Goal: Task Accomplishment & Management: Manage account settings

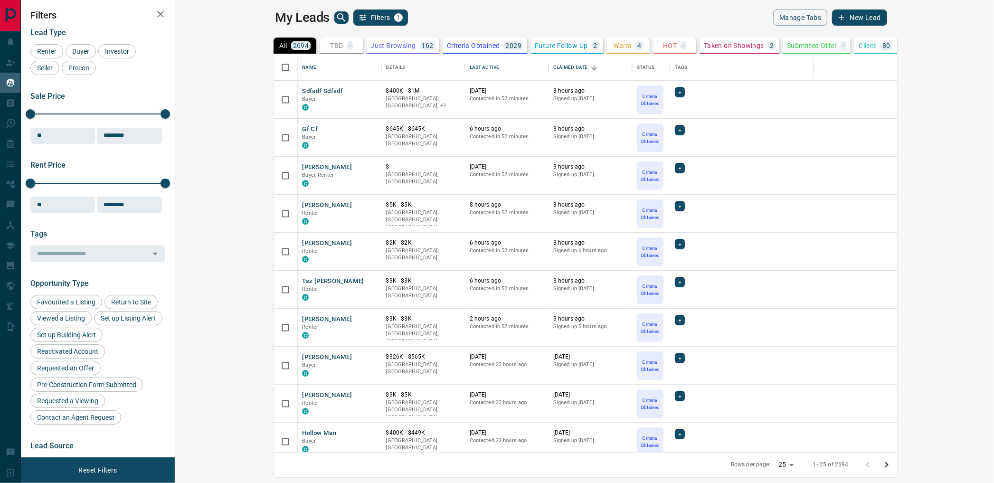
scroll to position [390, 806]
click at [613, 42] on div "Warm 4" at bounding box center [628, 45] width 30 height 9
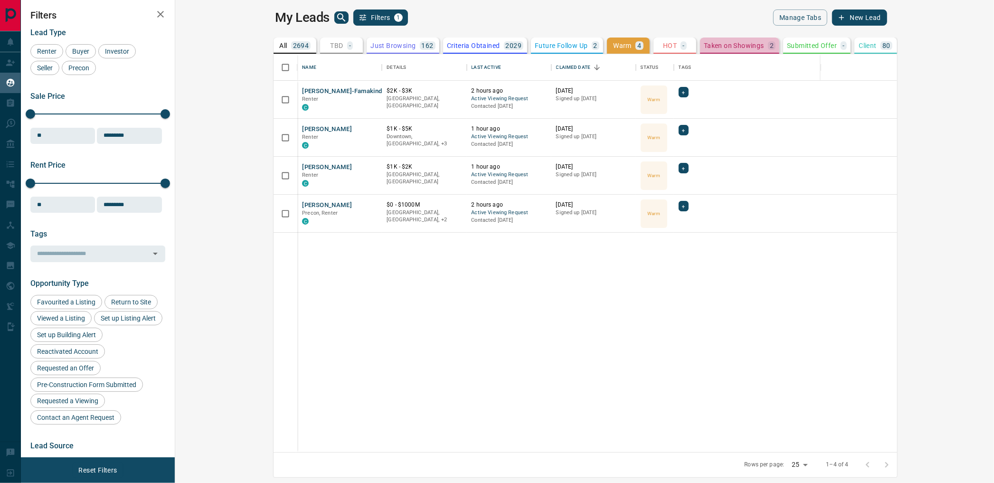
click at [704, 47] on p "Taken on Showings" at bounding box center [734, 45] width 60 height 7
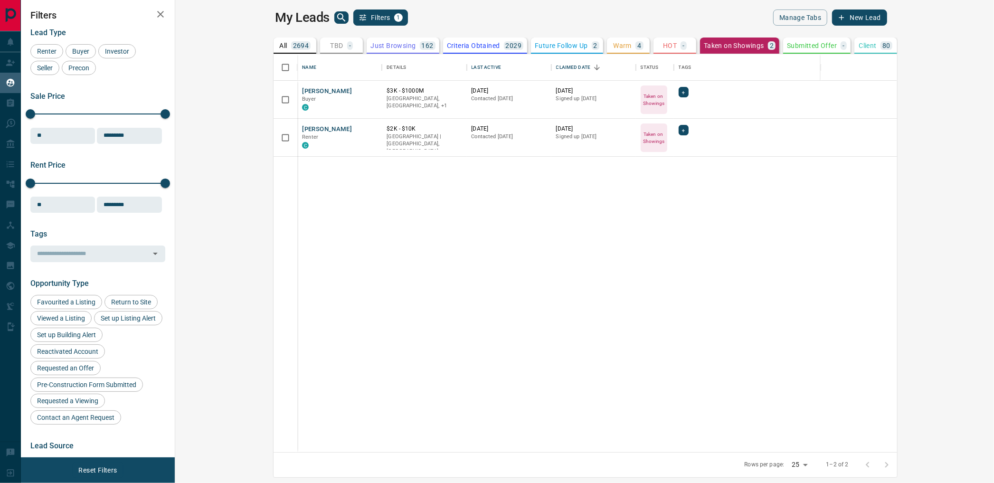
click at [607, 42] on button "Warm 4" at bounding box center [628, 46] width 43 height 16
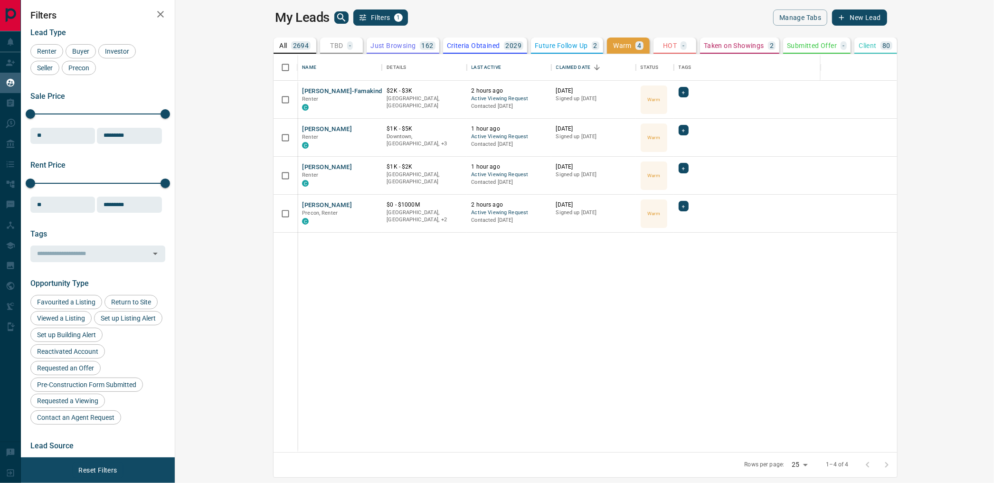
click at [704, 45] on p "Taken on Showings" at bounding box center [734, 45] width 60 height 7
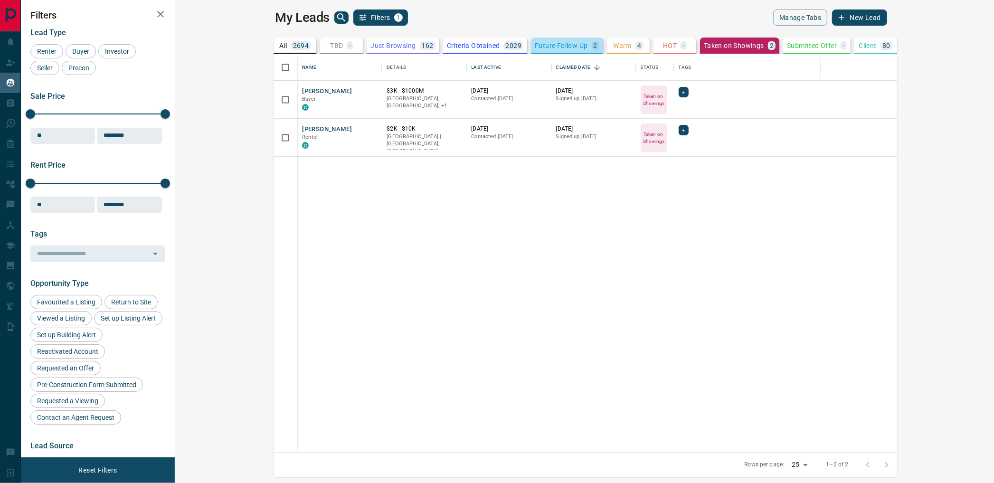
click at [535, 44] on p "Future Follow Up" at bounding box center [561, 45] width 53 height 7
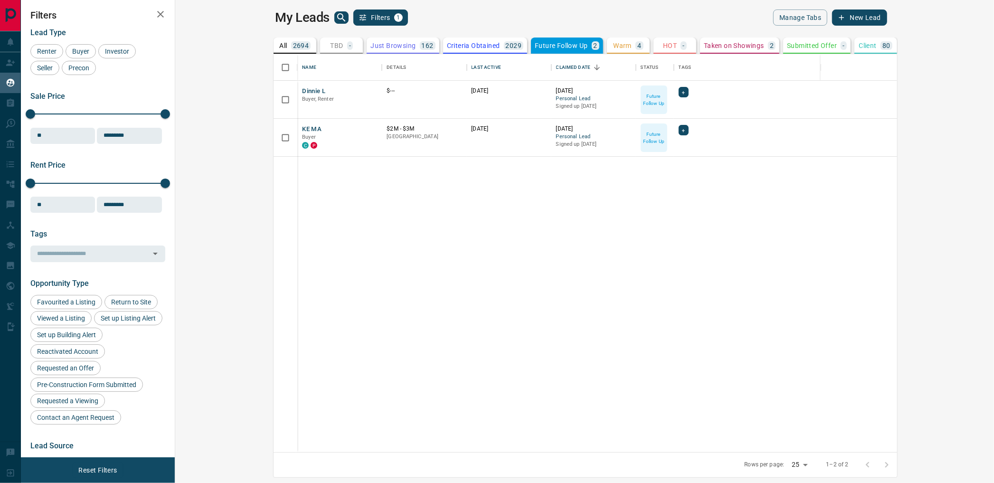
click at [293, 47] on p "2694" at bounding box center [301, 45] width 16 height 7
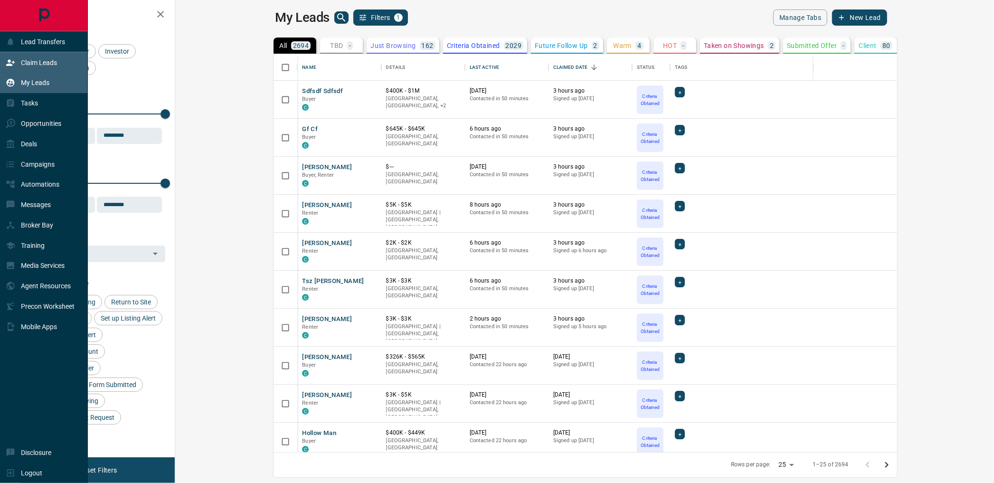
click at [8, 67] on icon at bounding box center [10, 62] width 9 height 9
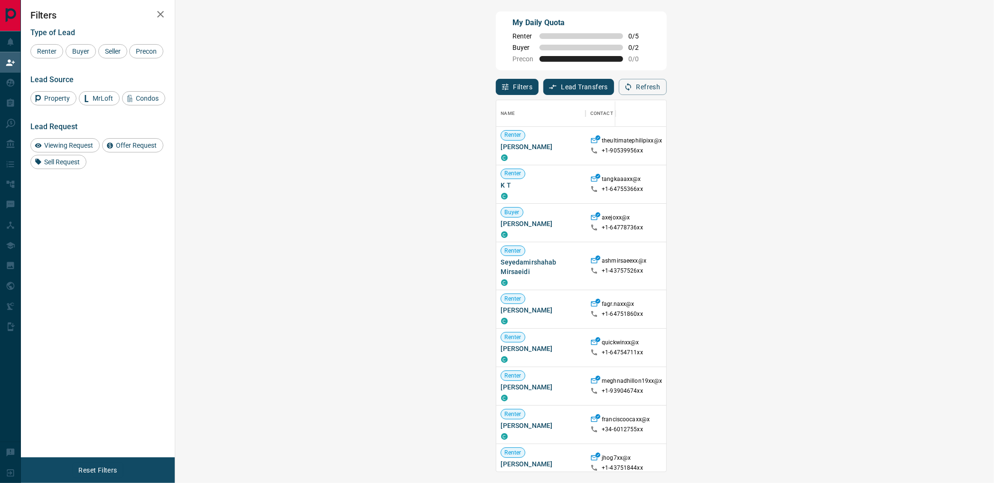
scroll to position [363, 790]
